Goal: Communication & Community: Ask a question

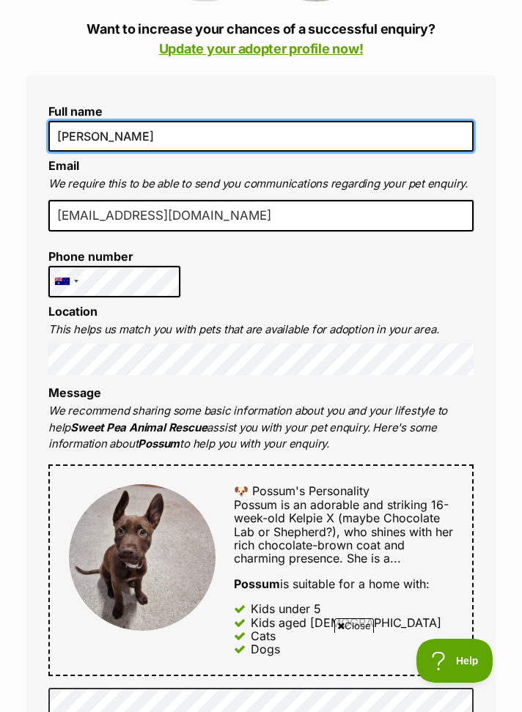
type input "[PERSON_NAME]"
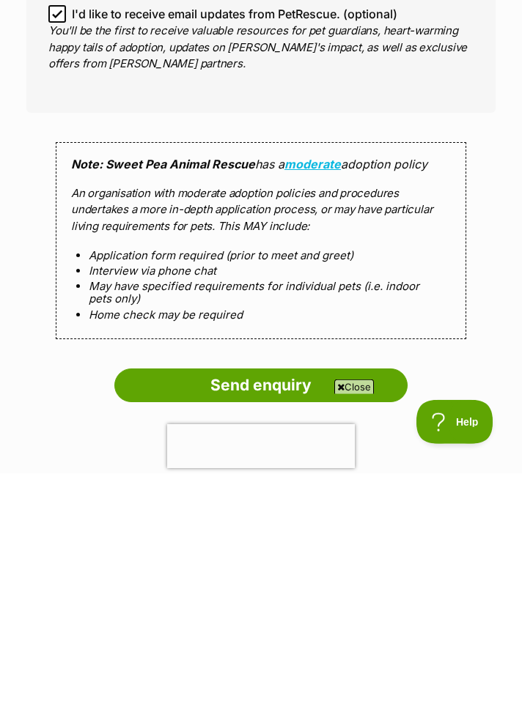
scroll to position [1011, 0]
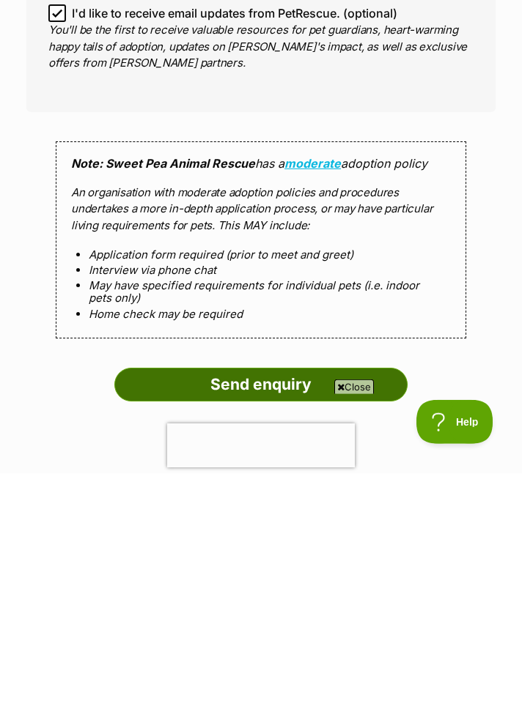
click at [287, 621] on input "Send enquiry" at bounding box center [260, 624] width 293 height 34
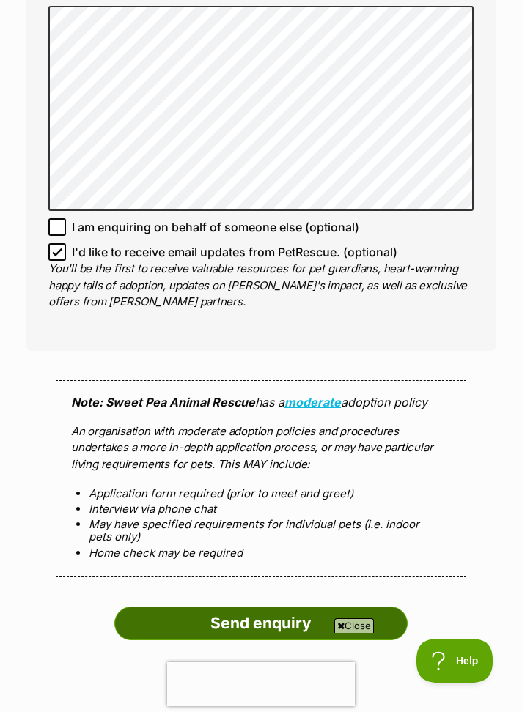
scroll to position [1080, 0]
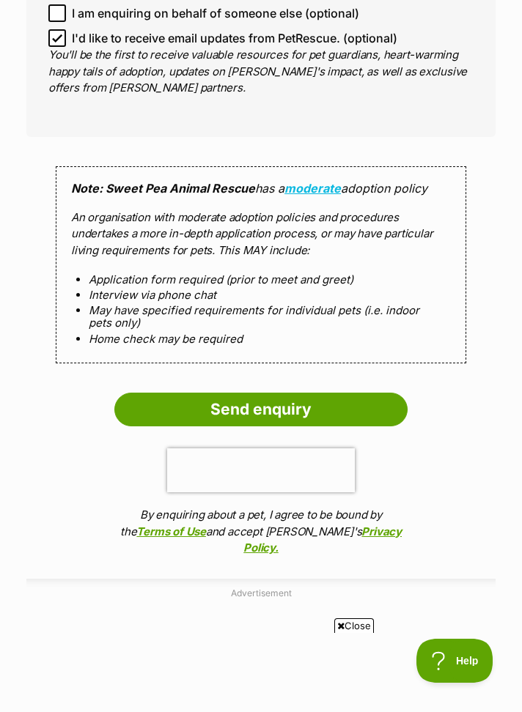
scroll to position [1313, 0]
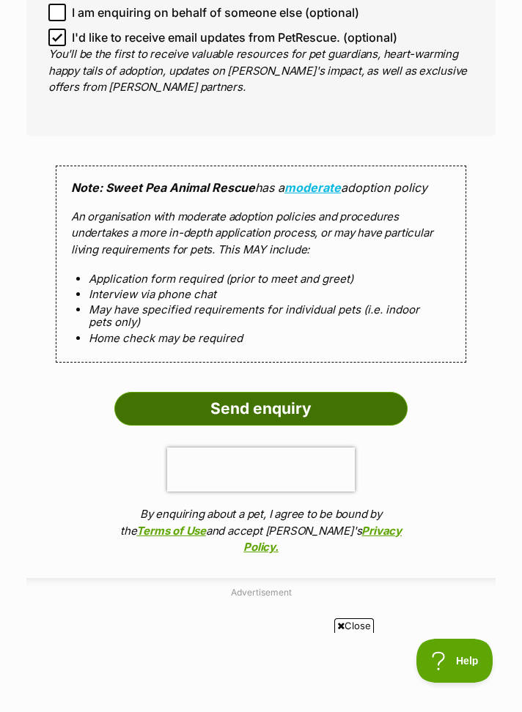
click at [262, 410] on input "Send enquiry" at bounding box center [260, 409] width 293 height 34
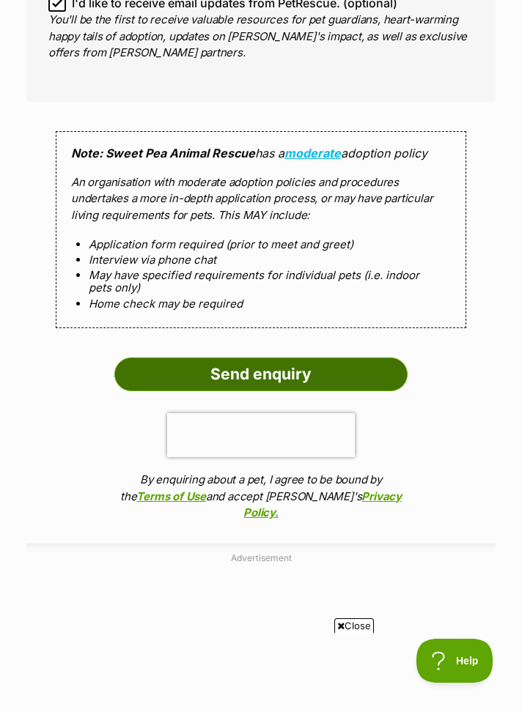
scroll to position [1382, 0]
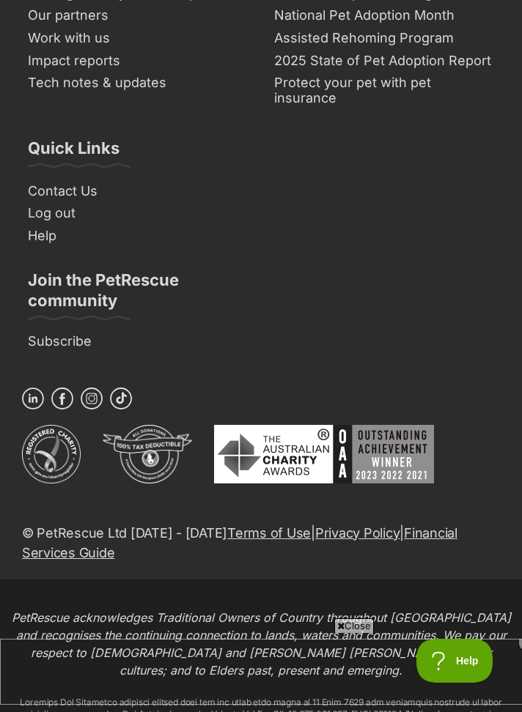
scroll to position [1492, 0]
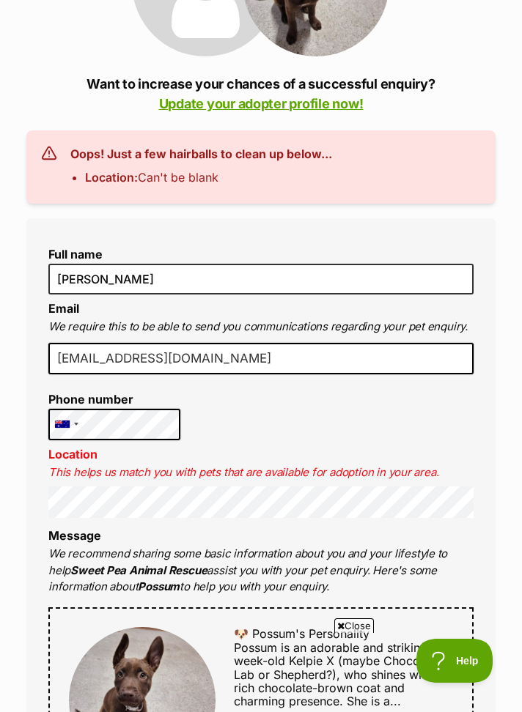
scroll to position [273, 0]
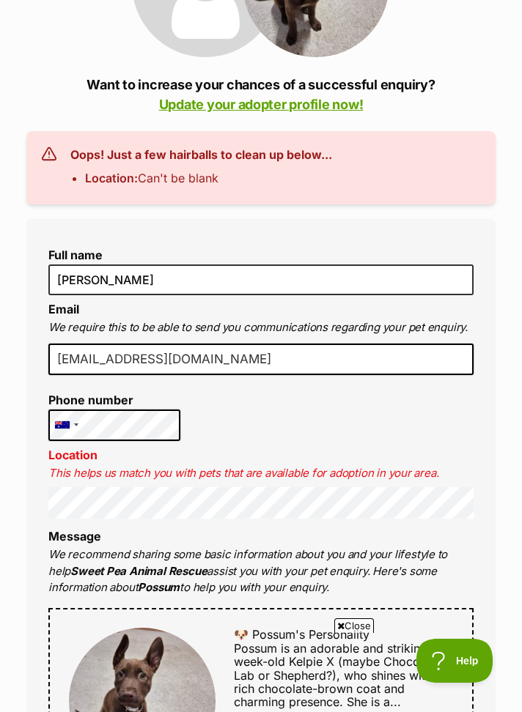
click at [361, 435] on div "Full name Kerrie Wright Email We require this to be able to send you communicat…" at bounding box center [260, 698] width 469 height 958
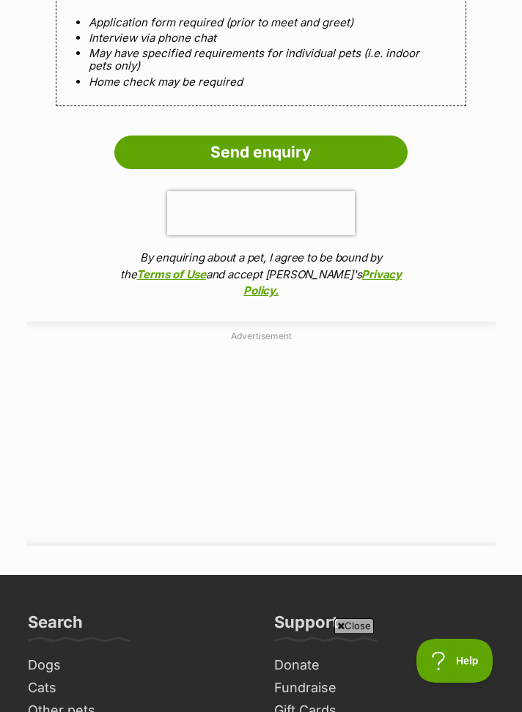
scroll to position [1569, 0]
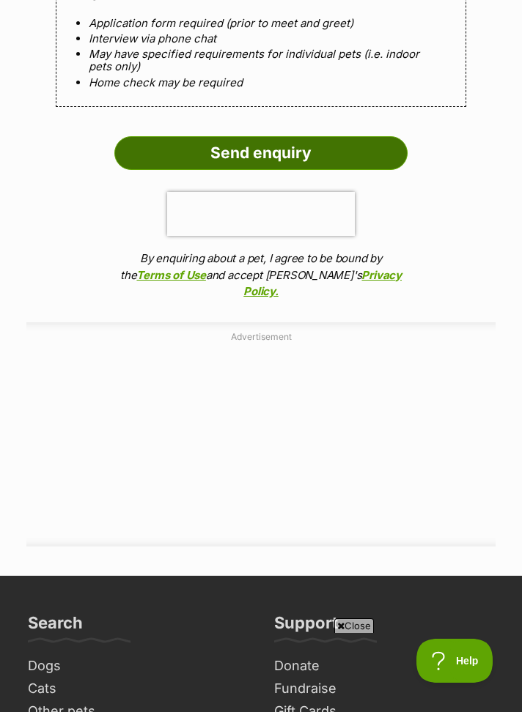
click at [269, 158] on input "Send enquiry" at bounding box center [260, 153] width 293 height 34
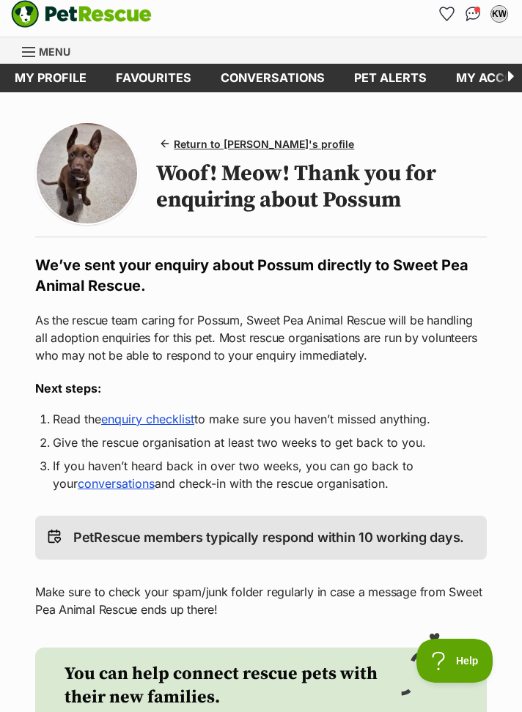
scroll to position [8, 0]
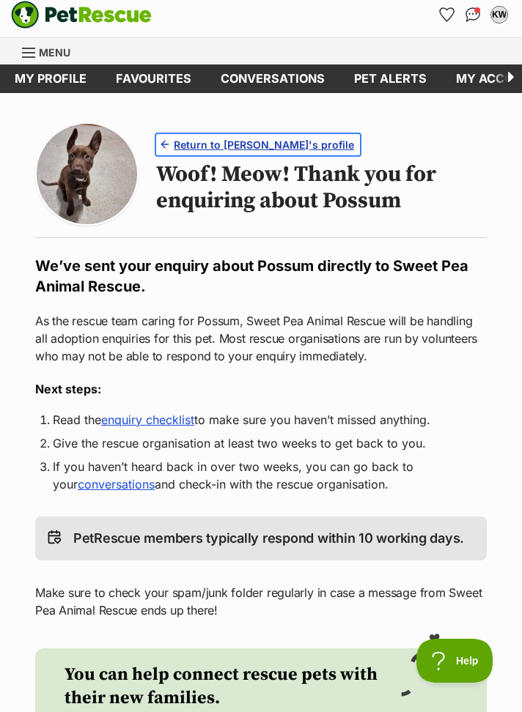
click at [262, 144] on span "Return to Possum's profile" at bounding box center [264, 144] width 180 height 15
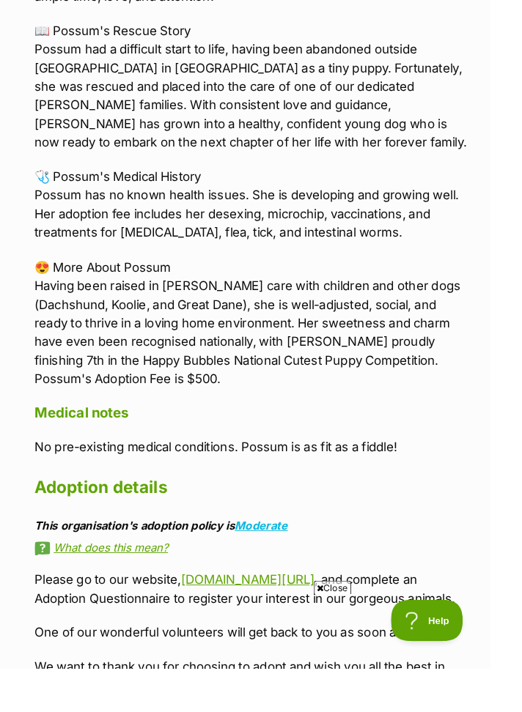
scroll to position [1601, 0]
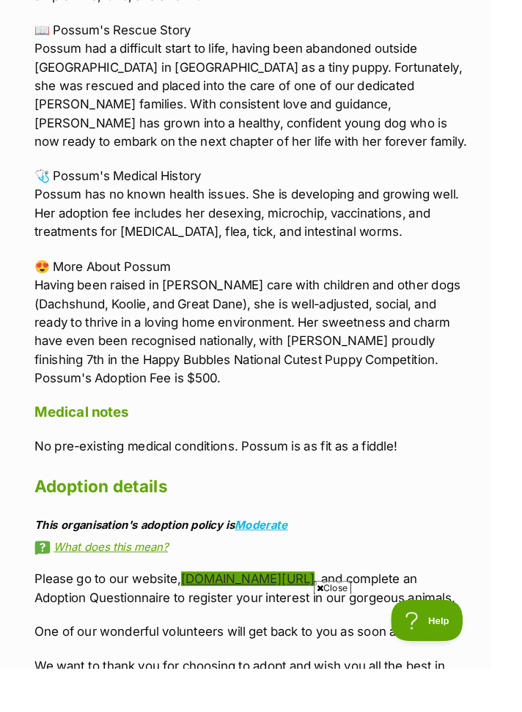
click at [324, 609] on link "[DOMAIN_NAME][URL]" at bounding box center [264, 616] width 142 height 15
